Goal: Find specific page/section: Find specific page/section

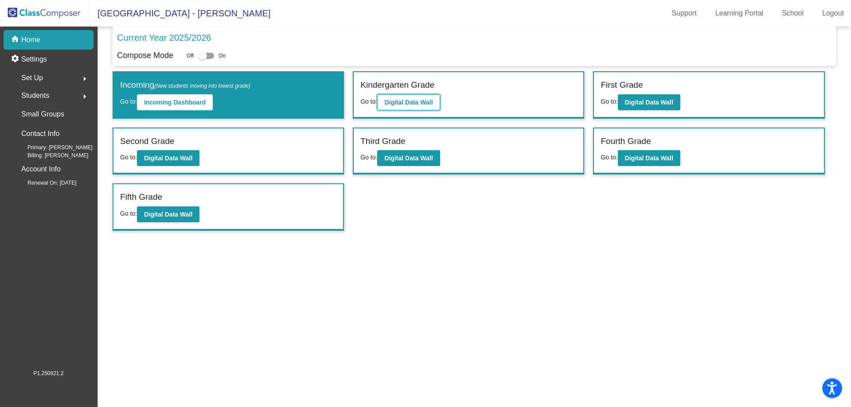
click at [397, 107] on button "Digital Data Wall" at bounding box center [408, 102] width 63 height 16
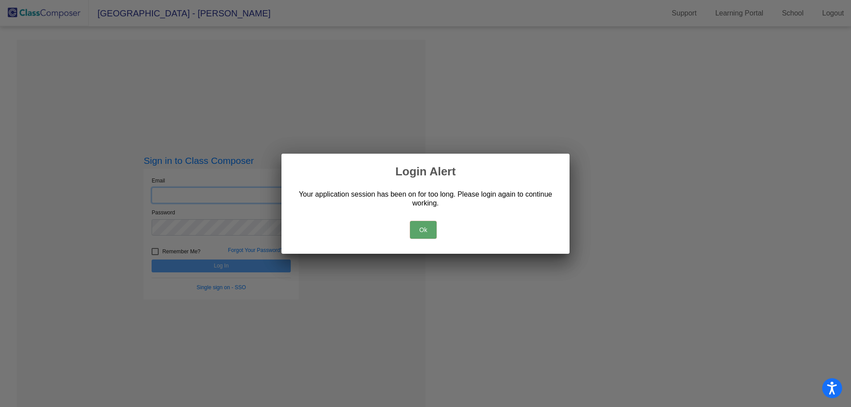
type input "[EMAIL_ADDRESS][DOMAIN_NAME]"
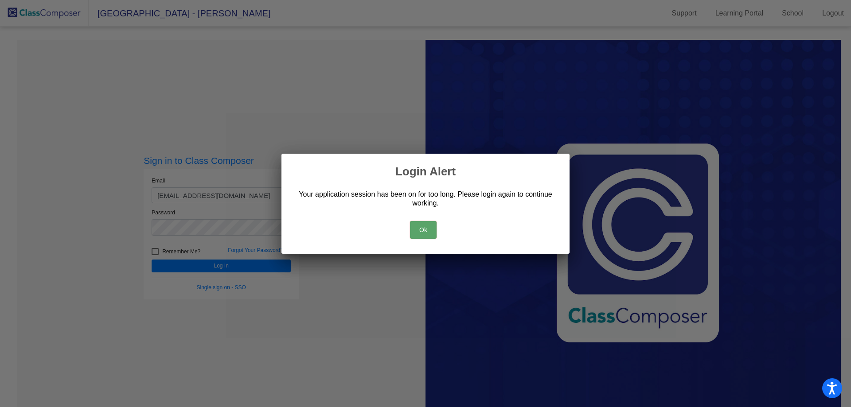
click at [417, 232] on button "Ok" at bounding box center [423, 230] width 27 height 18
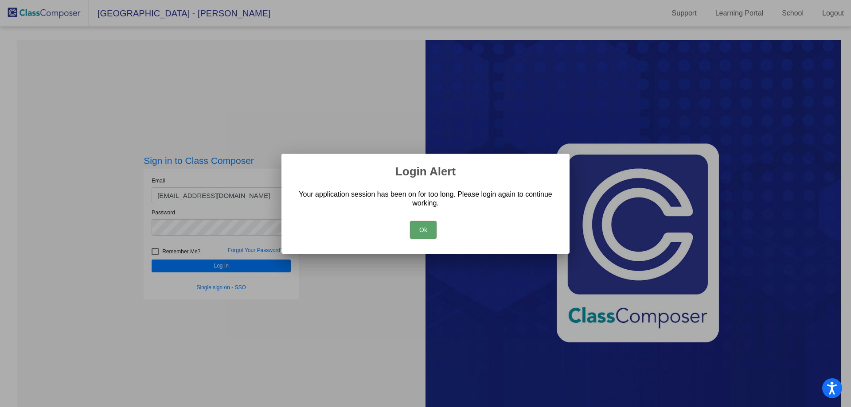
click at [424, 233] on button "Ok" at bounding box center [423, 230] width 27 height 18
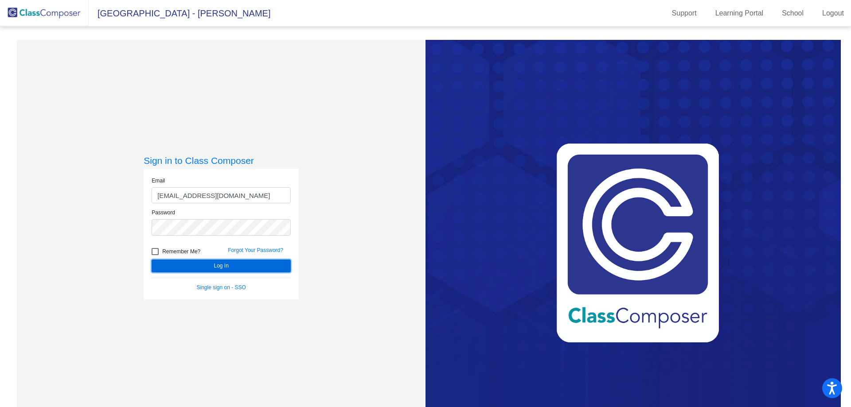
click at [224, 268] on button "Log In" at bounding box center [221, 266] width 139 height 13
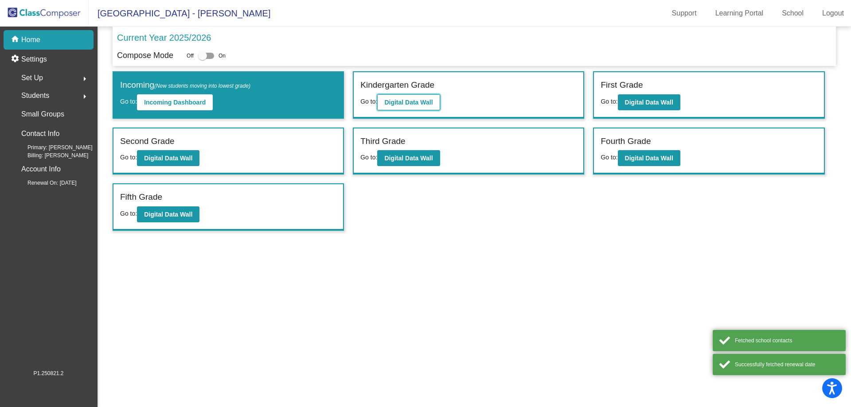
click at [403, 101] on b "Digital Data Wall" at bounding box center [408, 102] width 48 height 7
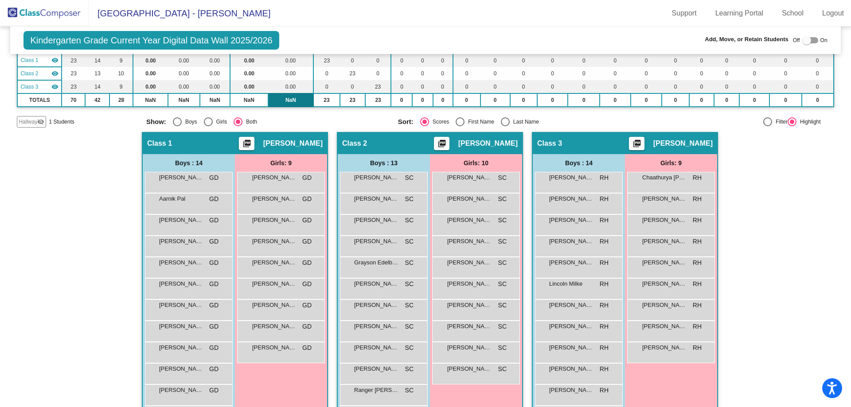
scroll to position [89, 0]
